Goal: Task Accomplishment & Management: Manage account settings

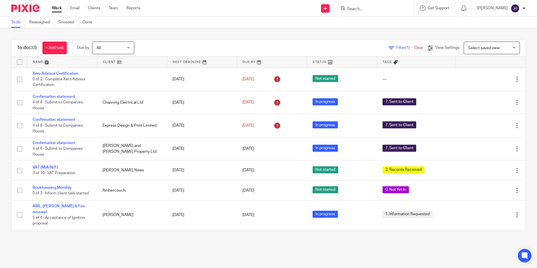
click at [40, 63] on link at bounding box center [62, 61] width 70 height 11
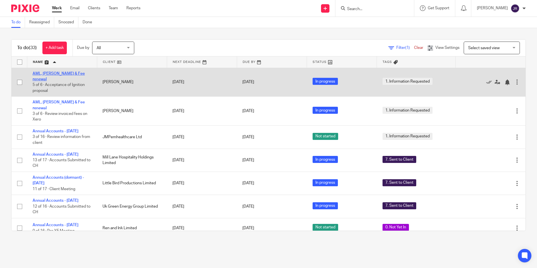
click at [70, 73] on link "AML, [PERSON_NAME] & Fee renewal" at bounding box center [59, 77] width 52 height 10
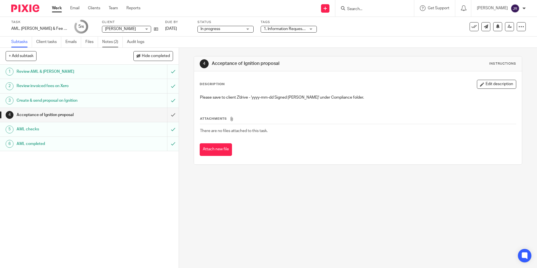
click at [105, 43] on link "Notes (2)" at bounding box center [112, 41] width 20 height 11
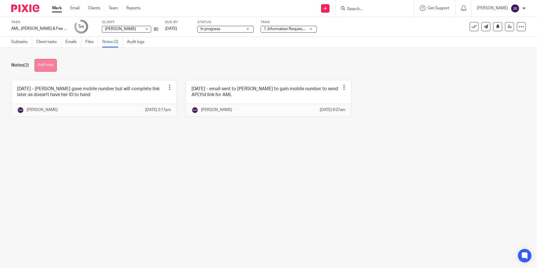
click at [55, 66] on button "Add note" at bounding box center [46, 65] width 22 height 13
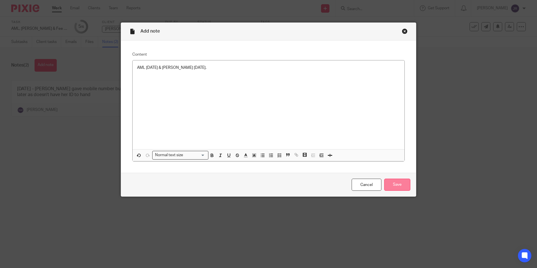
click at [405, 187] on input "Save" at bounding box center [397, 184] width 26 height 12
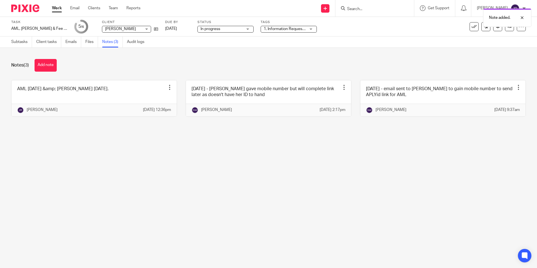
click at [298, 30] on div "1. Information Requested" at bounding box center [288, 29] width 56 height 7
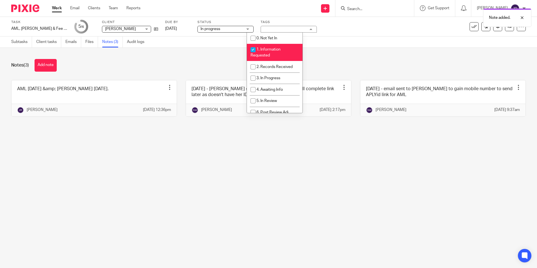
click at [288, 48] on li "1. Information Requested" at bounding box center [275, 52] width 56 height 17
checkbox input "false"
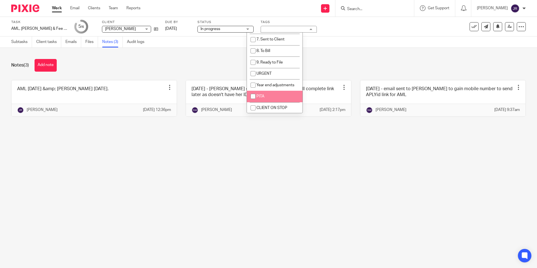
scroll to position [96, 0]
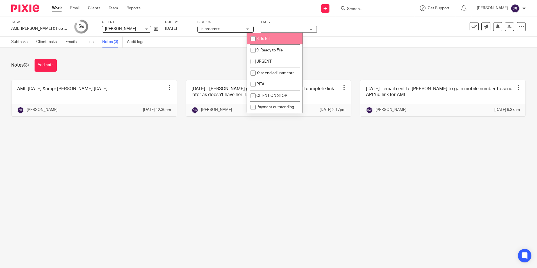
click at [277, 40] on li "8. To Bill" at bounding box center [275, 39] width 56 height 12
checkbox input "true"
click at [223, 198] on main "Task AML, LoE & Fee renewal Save AML, LoE & Fee renewal 5 /6 Client Sarah Alonz…" at bounding box center [268, 134] width 537 height 268
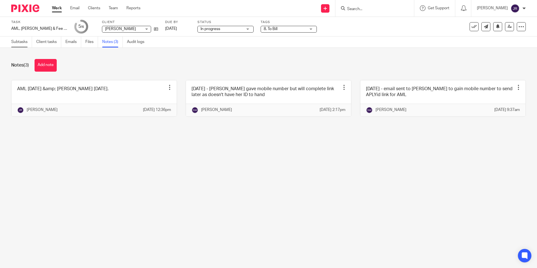
click at [22, 42] on link "Subtasks" at bounding box center [21, 41] width 21 height 11
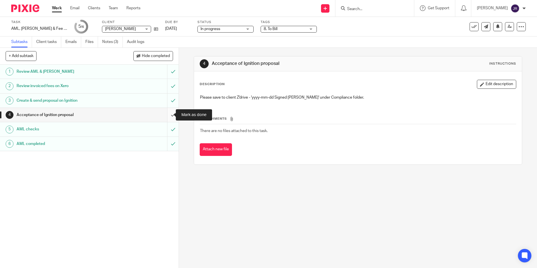
click at [170, 114] on input "submit" at bounding box center [89, 115] width 178 height 14
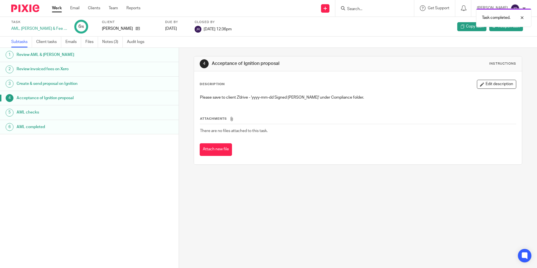
click at [58, 7] on link "Work" at bounding box center [57, 8] width 10 height 6
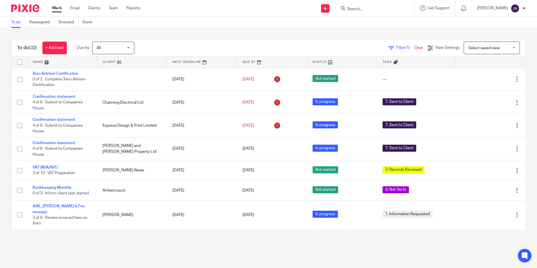
click at [40, 61] on link at bounding box center [62, 61] width 70 height 11
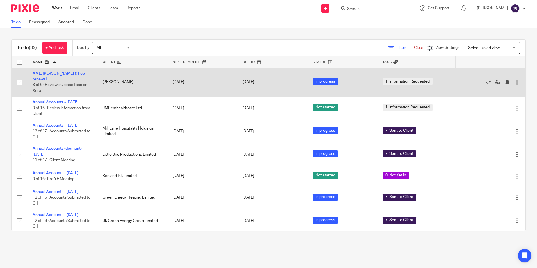
click at [54, 72] on link "AML, [PERSON_NAME] & Fee renewal" at bounding box center [59, 77] width 52 height 10
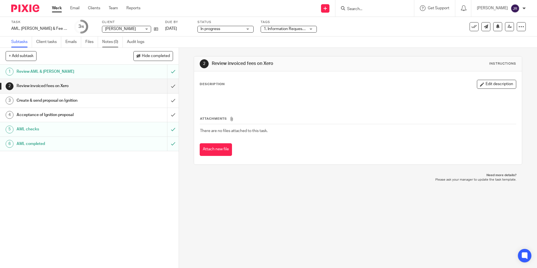
click at [111, 42] on link "Notes (0)" at bounding box center [112, 41] width 20 height 11
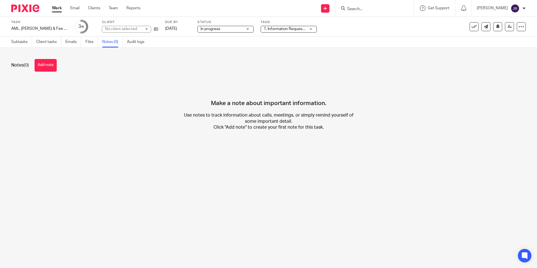
click at [59, 70] on div "Notes (0) Add note" at bounding box center [268, 65] width 514 height 13
click at [55, 67] on button "Add note" at bounding box center [46, 65] width 22 height 13
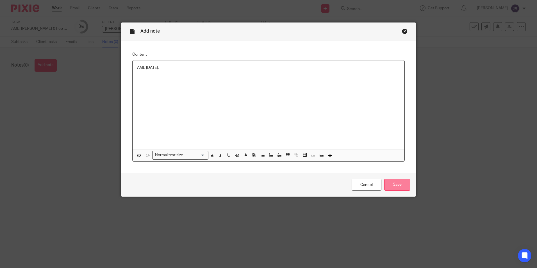
click at [398, 183] on input "Save" at bounding box center [397, 184] width 26 height 12
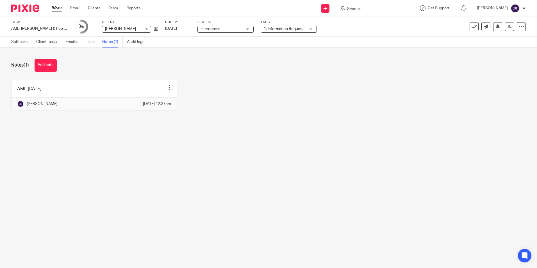
click at [59, 7] on link "Work" at bounding box center [57, 8] width 10 height 6
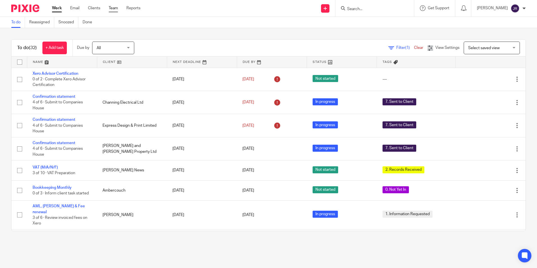
click at [111, 10] on link "Team" at bounding box center [113, 8] width 9 height 6
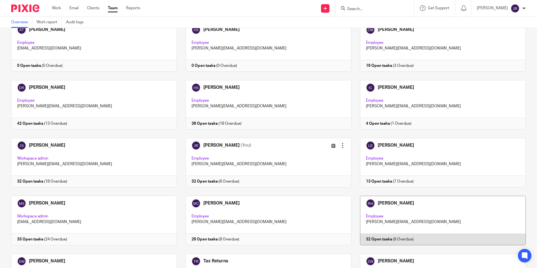
scroll to position [37, 0]
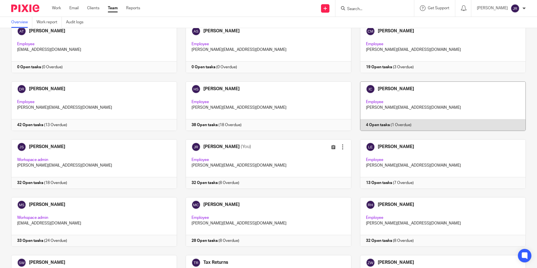
click at [400, 96] on link at bounding box center [438, 105] width 174 height 49
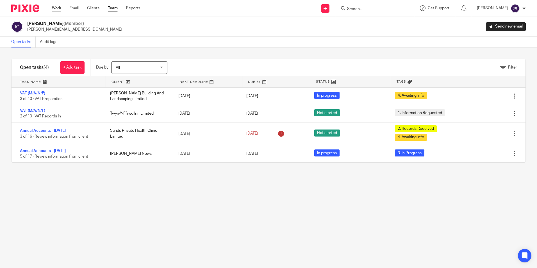
click at [57, 8] on link "Work" at bounding box center [56, 8] width 9 height 6
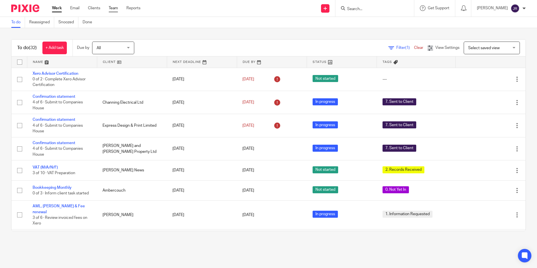
click at [110, 8] on link "Team" at bounding box center [113, 8] width 9 height 6
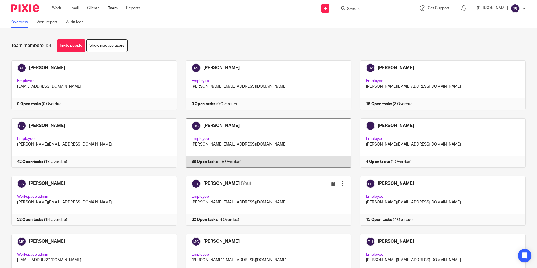
click at [260, 130] on link at bounding box center [264, 142] width 174 height 49
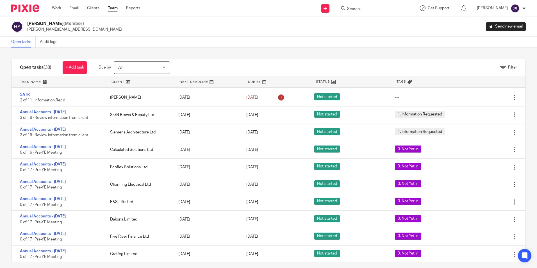
scroll to position [497, 0]
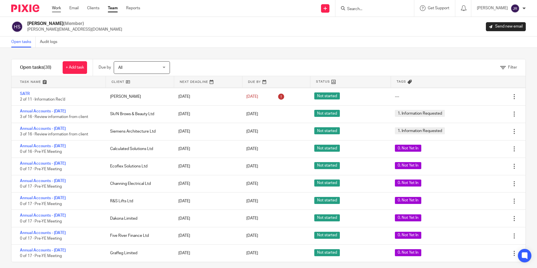
click at [58, 8] on link "Work" at bounding box center [56, 8] width 9 height 6
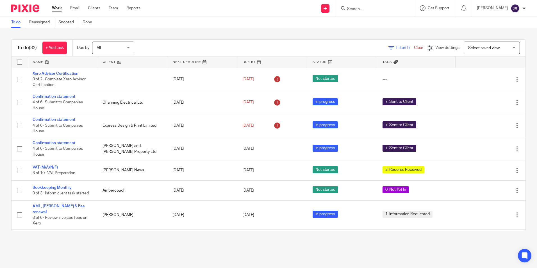
click at [37, 61] on link at bounding box center [62, 61] width 70 height 11
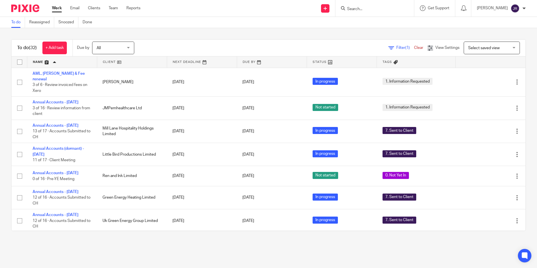
click at [366, 9] on input "Search" at bounding box center [371, 9] width 51 height 5
type input "3"
type input "rn"
click at [370, 18] on link at bounding box center [380, 22] width 70 height 8
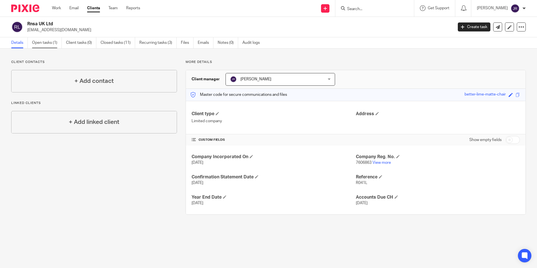
click at [46, 41] on link "Open tasks (1)" at bounding box center [47, 42] width 30 height 11
